Goal: Find specific page/section: Find specific page/section

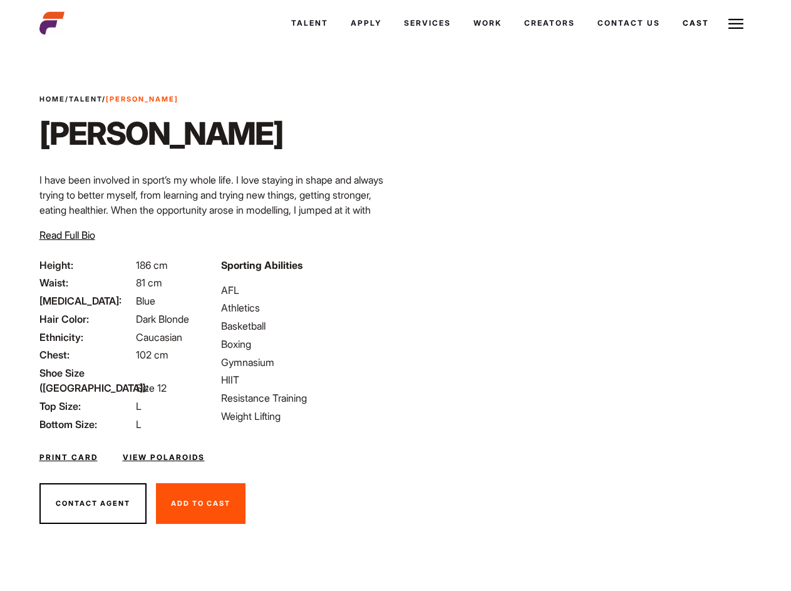
click at [672, 40] on link "Cast" at bounding box center [696, 23] width 49 height 34
click at [0, 0] on link "Casted Talent" at bounding box center [0, 0] width 0 height 0
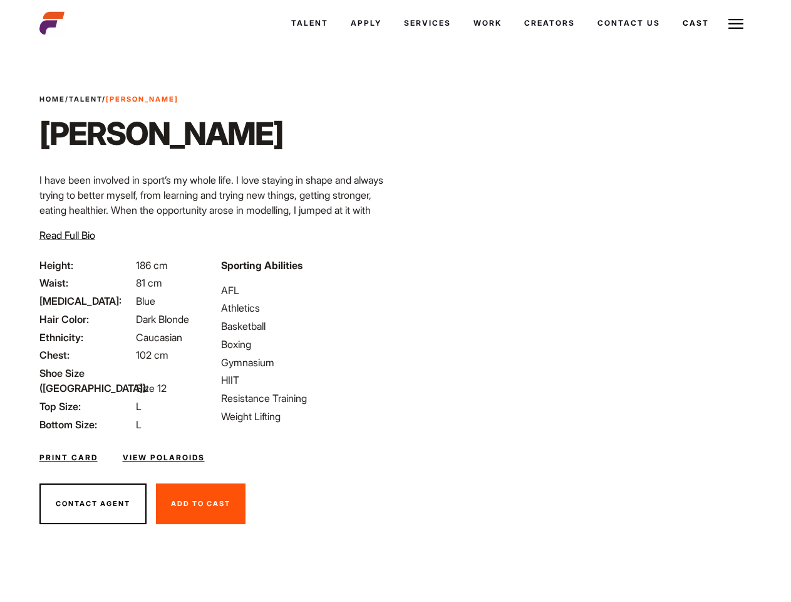
click at [695, 23] on link "Cast" at bounding box center [696, 23] width 49 height 34
